Goal: Task Accomplishment & Management: Manage account settings

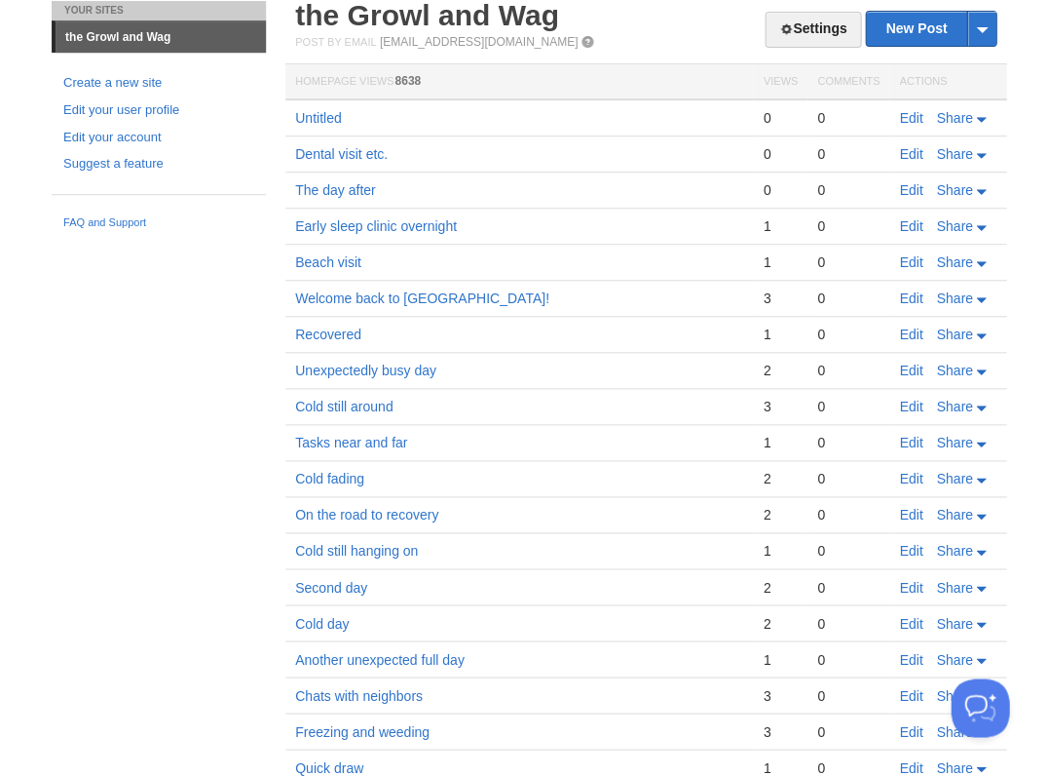
click at [912, 119] on link "Edit" at bounding box center [910, 118] width 23 height 16
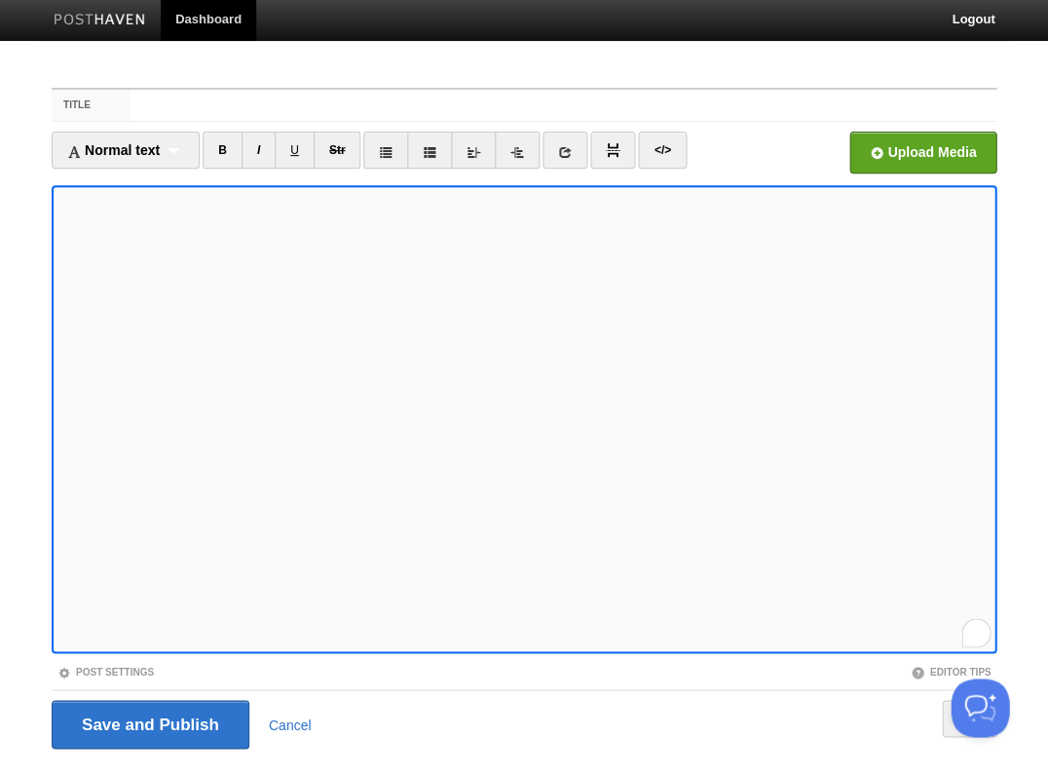
scroll to position [47, 0]
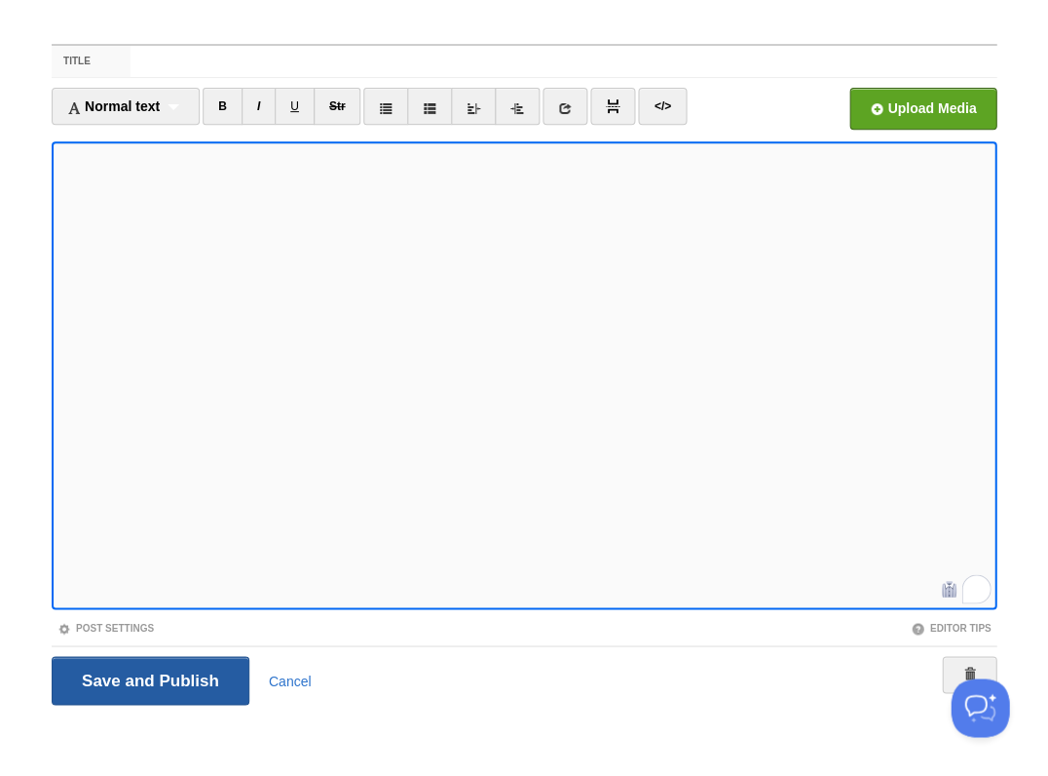
click at [148, 678] on input "Save and Publish" at bounding box center [151, 680] width 198 height 49
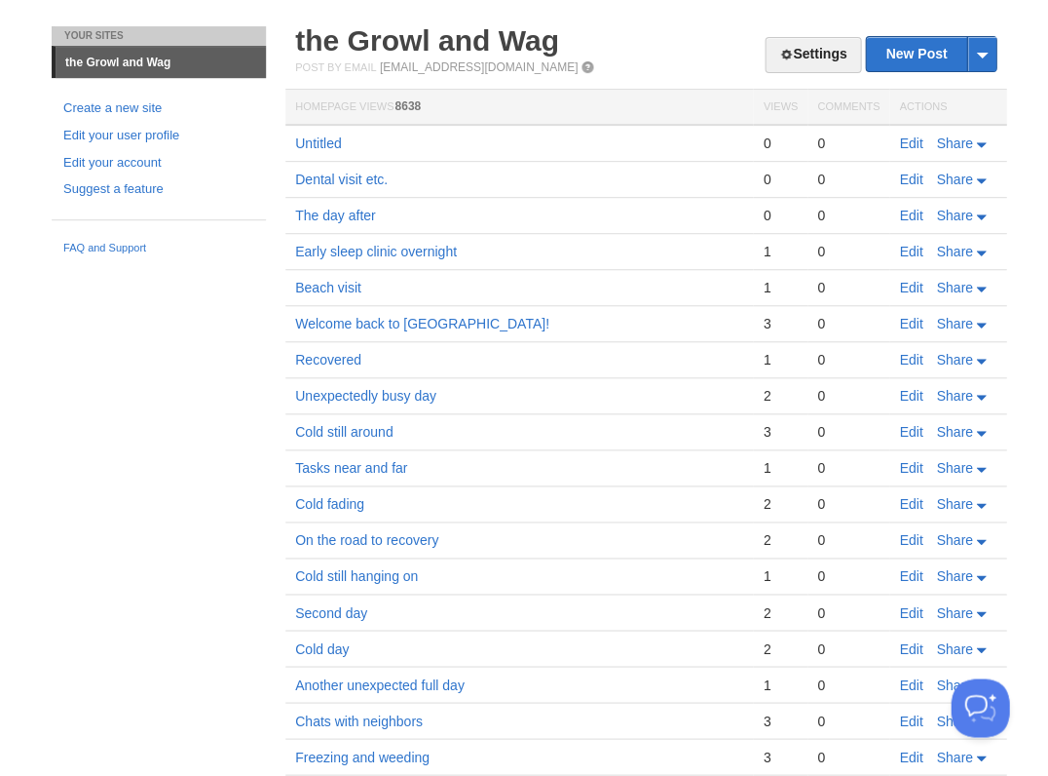
click at [908, 139] on link "Edit" at bounding box center [910, 143] width 23 height 16
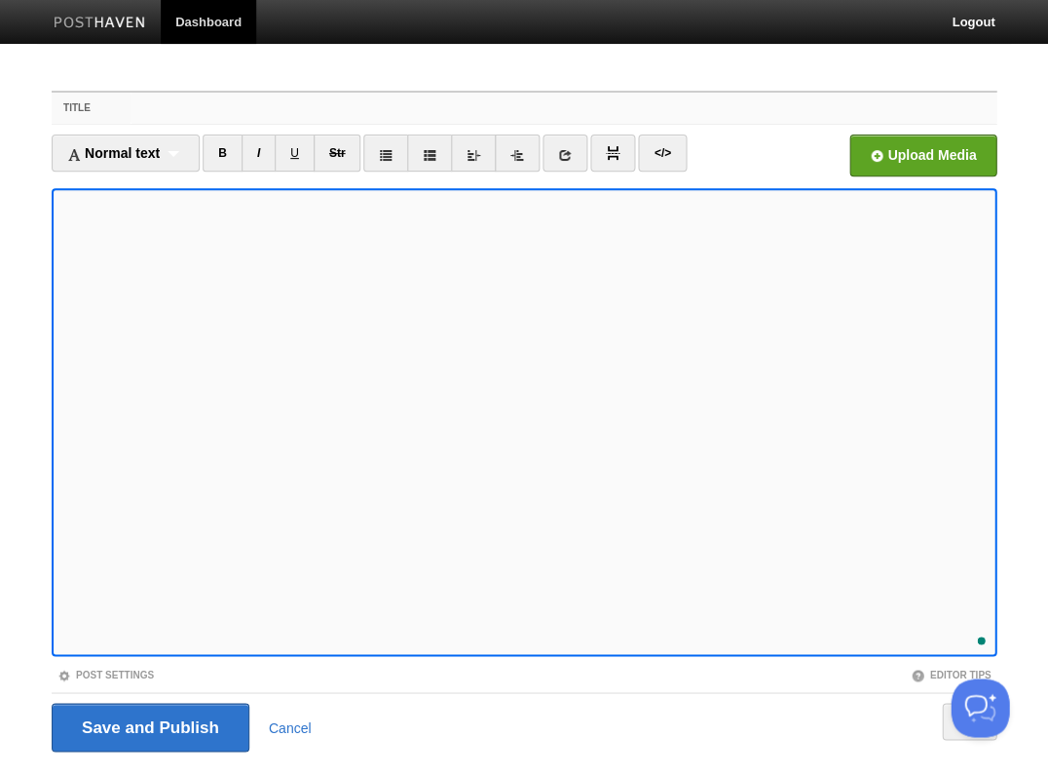
click at [155, 112] on input "Title" at bounding box center [564, 108] width 866 height 31
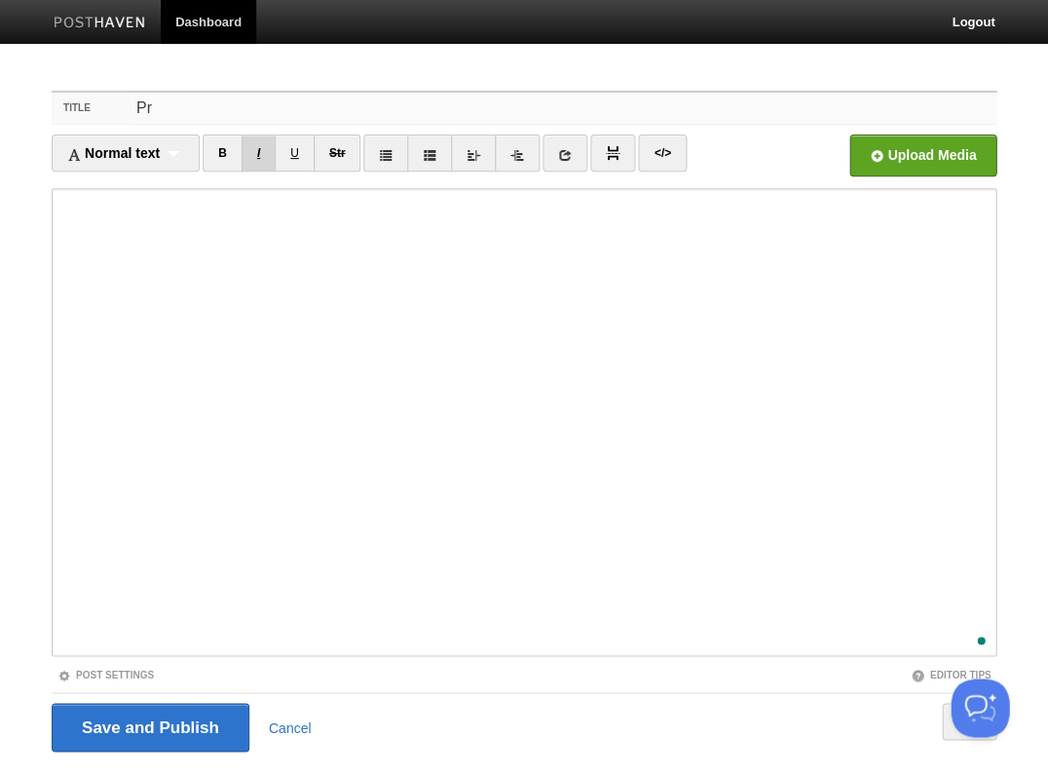
type input "P"
type input "The usual sort of day"
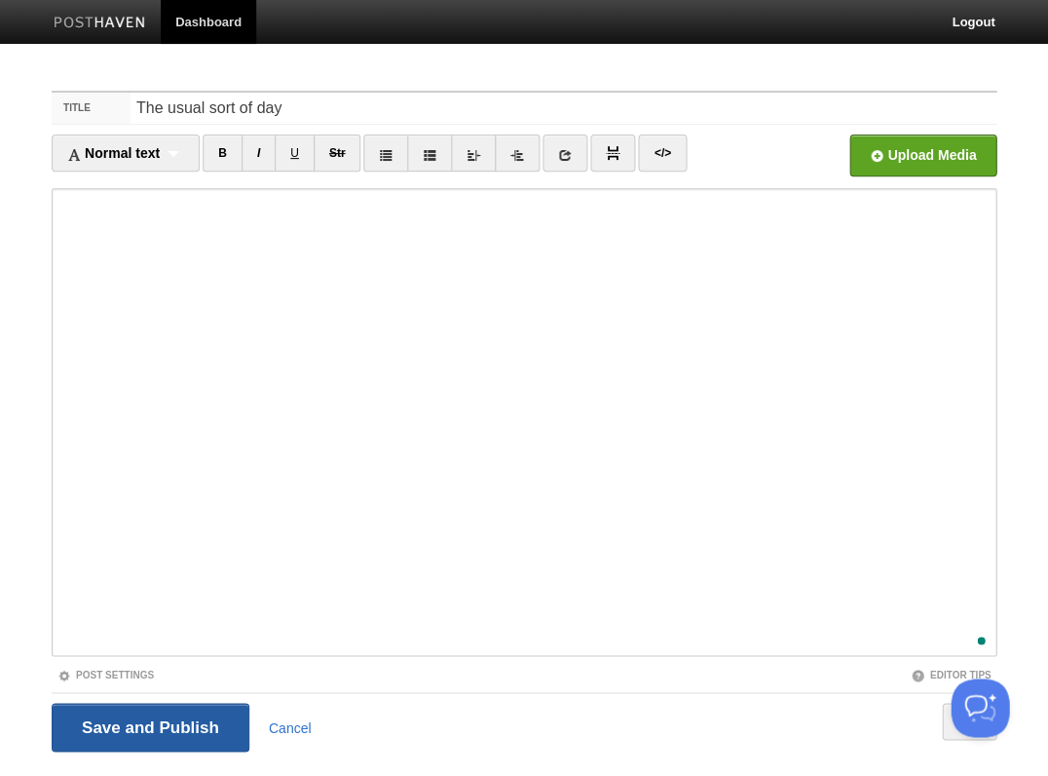
click at [148, 725] on input "Save and Publish" at bounding box center [151, 727] width 198 height 49
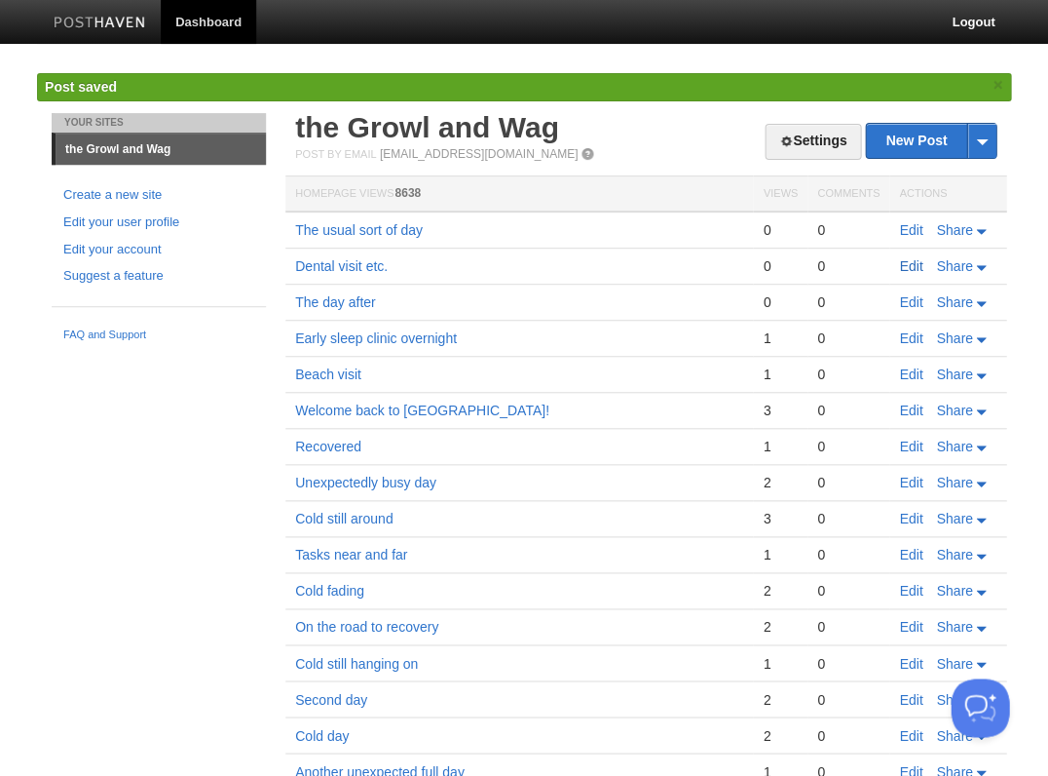
click at [904, 261] on link "Edit" at bounding box center [910, 266] width 23 height 16
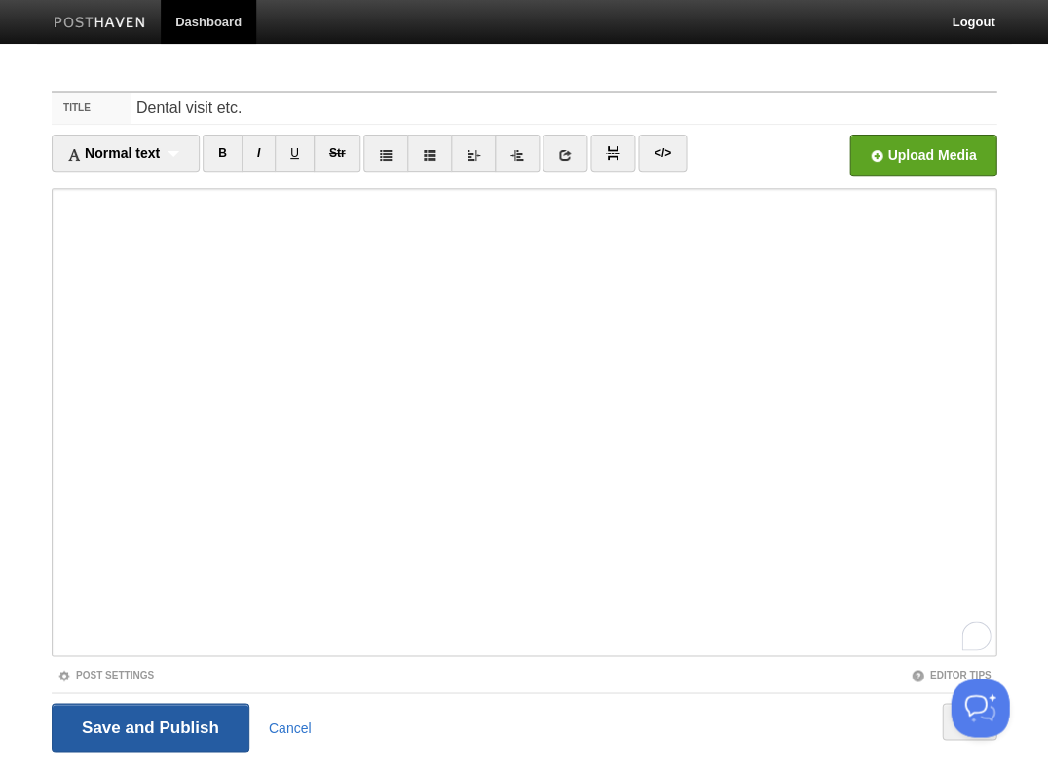
click at [171, 726] on input "Save and Publish" at bounding box center [151, 727] width 198 height 49
